Goal: Task Accomplishment & Management: Manage account settings

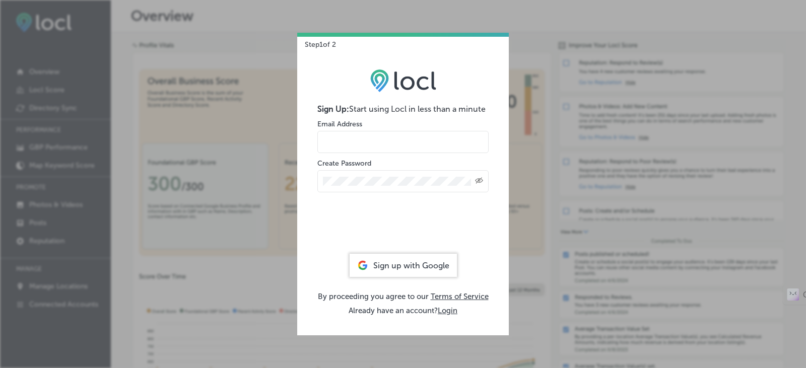
click at [405, 264] on div "Sign up with Google" at bounding box center [403, 265] width 107 height 23
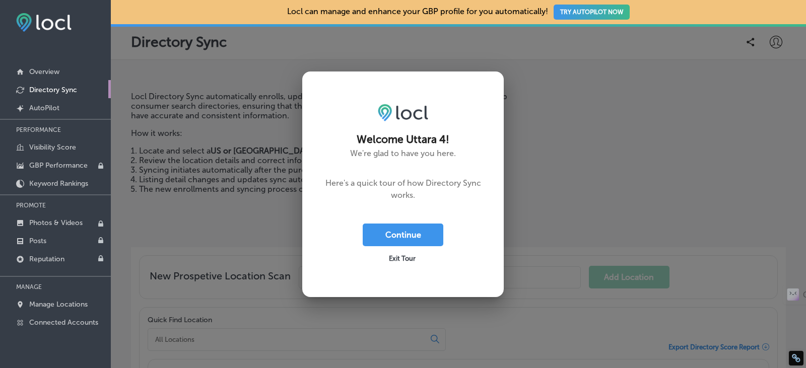
click at [397, 249] on div "Exit Tour" at bounding box center [403, 257] width 81 height 23
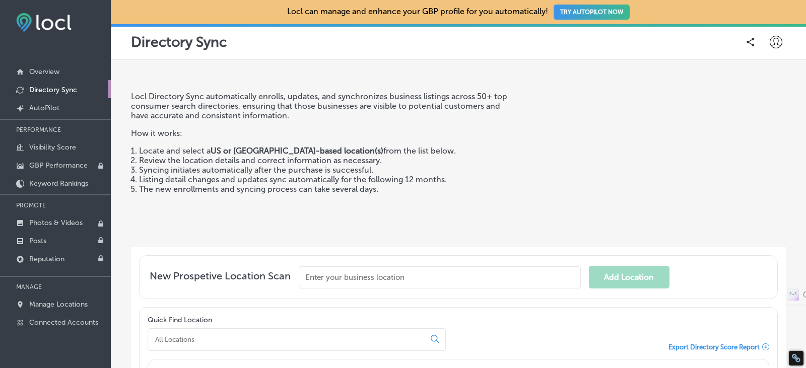
click at [399, 259] on div "New Prospetive Location Scan Add Location" at bounding box center [458, 277] width 639 height 44
click at [770, 46] on icon at bounding box center [776, 42] width 13 height 13
click at [758, 81] on p "My Account" at bounding box center [761, 79] width 45 height 12
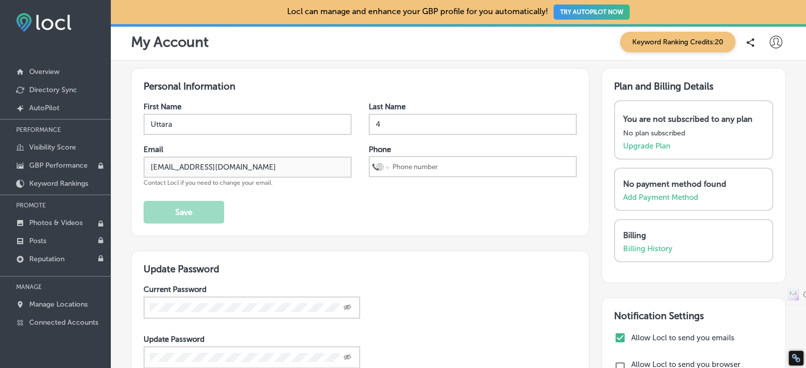
click at [770, 41] on icon at bounding box center [776, 42] width 13 height 13
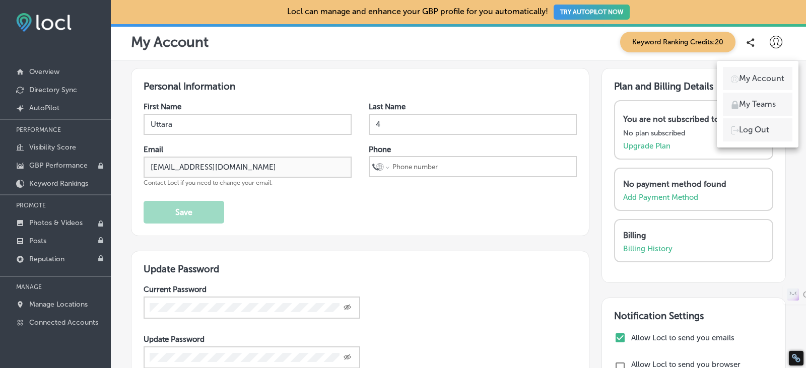
click at [316, 95] on div at bounding box center [403, 184] width 806 height 368
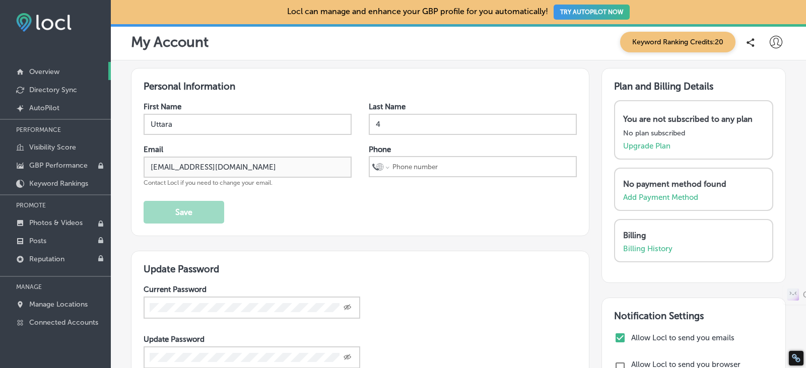
click at [41, 72] on p "Overview" at bounding box center [44, 71] width 30 height 9
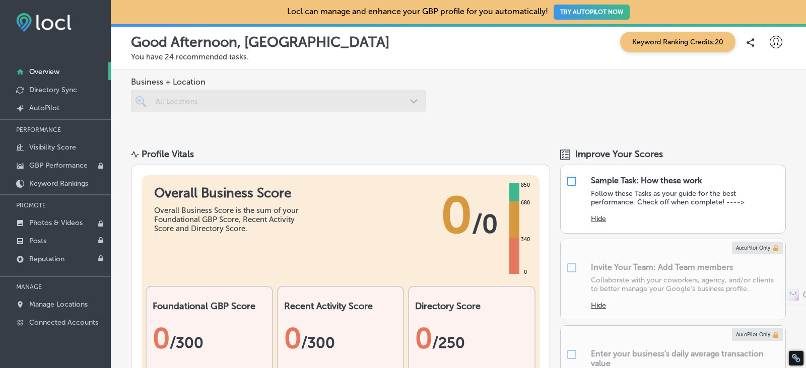
click at [770, 41] on icon at bounding box center [776, 42] width 13 height 13
drag, startPoint x: 489, startPoint y: 140, endPoint x: 496, endPoint y: 138, distance: 6.9
click at [489, 140] on div at bounding box center [403, 184] width 806 height 368
click at [770, 46] on icon at bounding box center [776, 42] width 13 height 13
click at [768, 83] on p "My Account" at bounding box center [761, 79] width 45 height 12
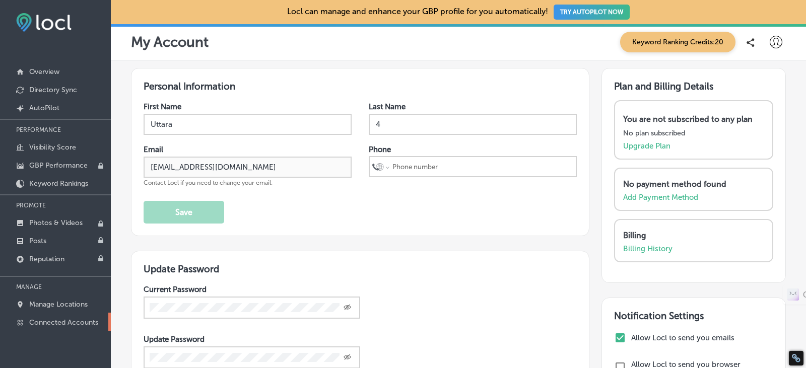
click at [68, 327] on p "Connected Accounts" at bounding box center [63, 322] width 69 height 9
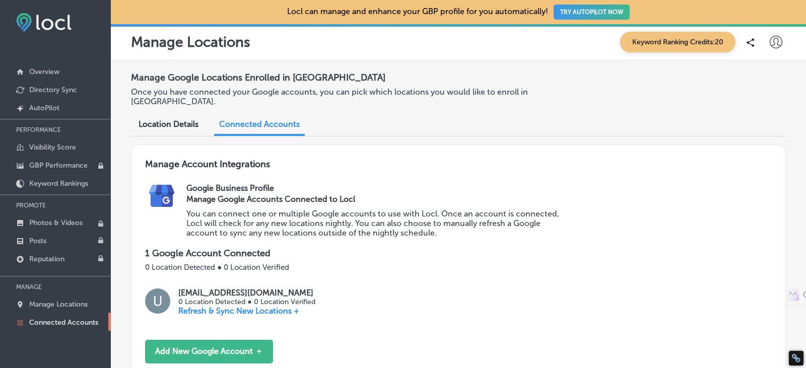
click at [155, 119] on span "Location Details" at bounding box center [169, 124] width 60 height 10
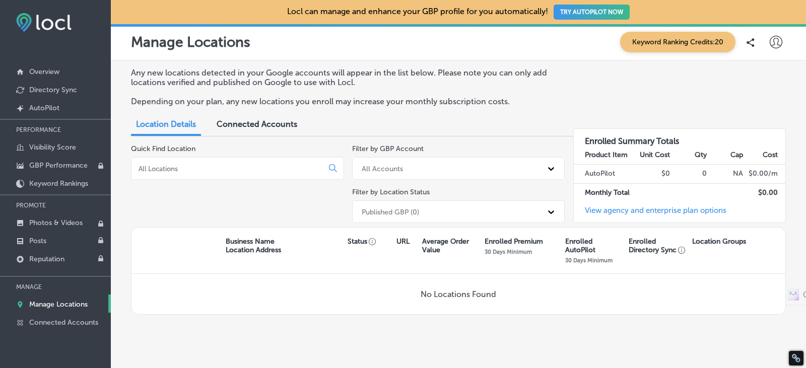
click at [770, 45] on icon at bounding box center [776, 42] width 13 height 13
click at [756, 104] on p "My Teams" at bounding box center [757, 104] width 37 height 12
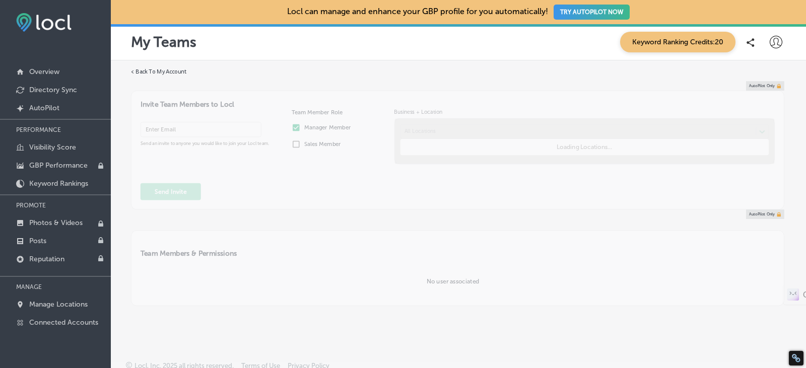
click at [770, 41] on icon at bounding box center [776, 42] width 13 height 13
click at [749, 76] on p "My Account" at bounding box center [761, 79] width 45 height 12
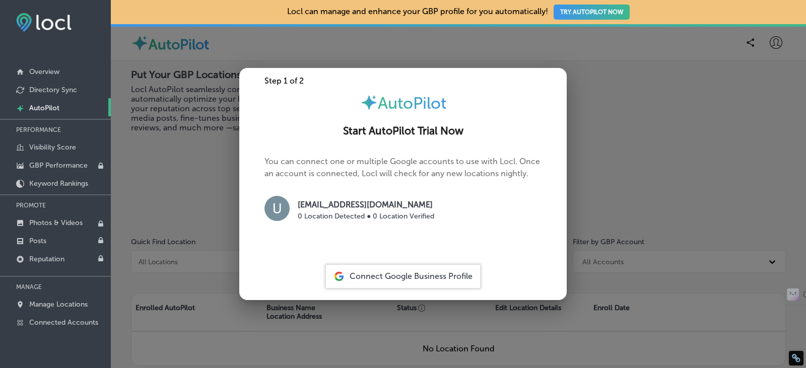
click at [685, 262] on div at bounding box center [403, 184] width 806 height 368
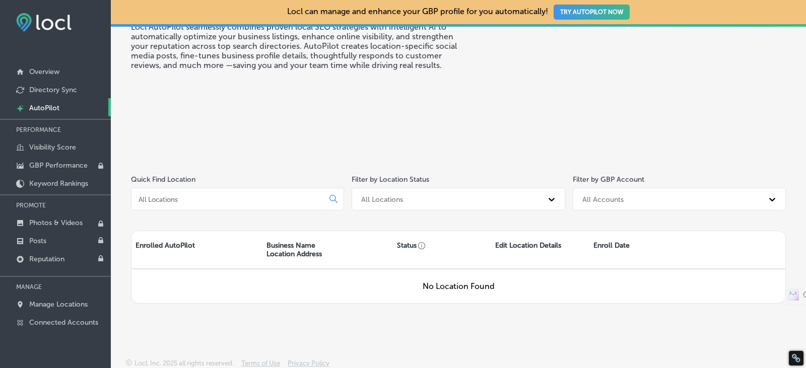
scroll to position [65, 0]
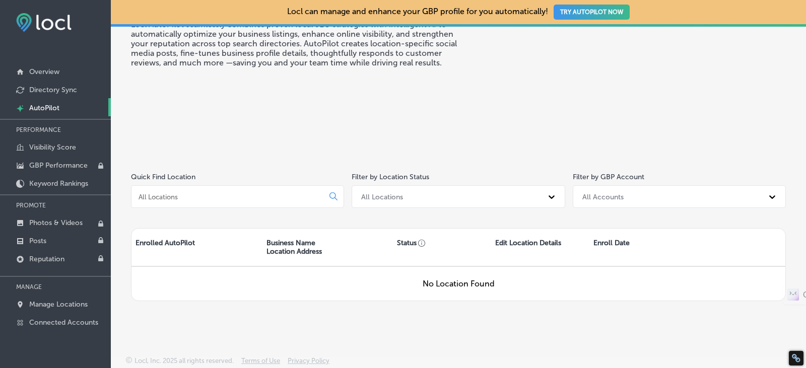
click at [527, 244] on div "Edit Location Details" at bounding box center [540, 247] width 98 height 37
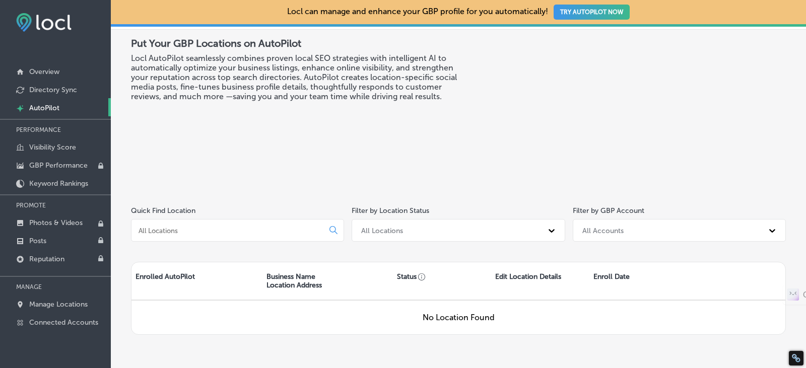
scroll to position [0, 0]
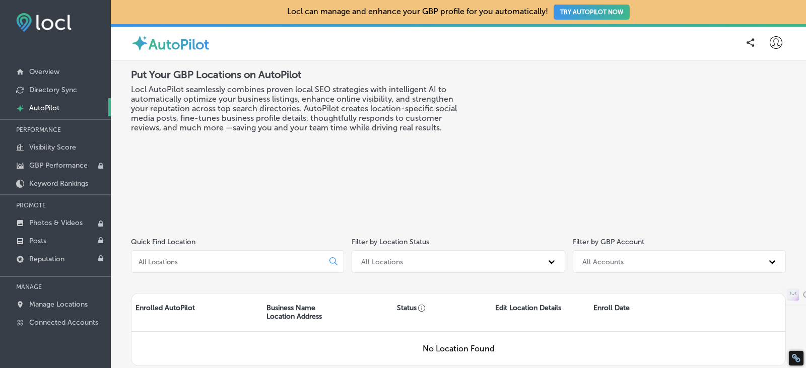
click at [771, 40] on icon at bounding box center [776, 42] width 13 height 13
click at [736, 73] on li "My Account" at bounding box center [758, 78] width 70 height 23
